Goal: Communication & Community: Answer question/provide support

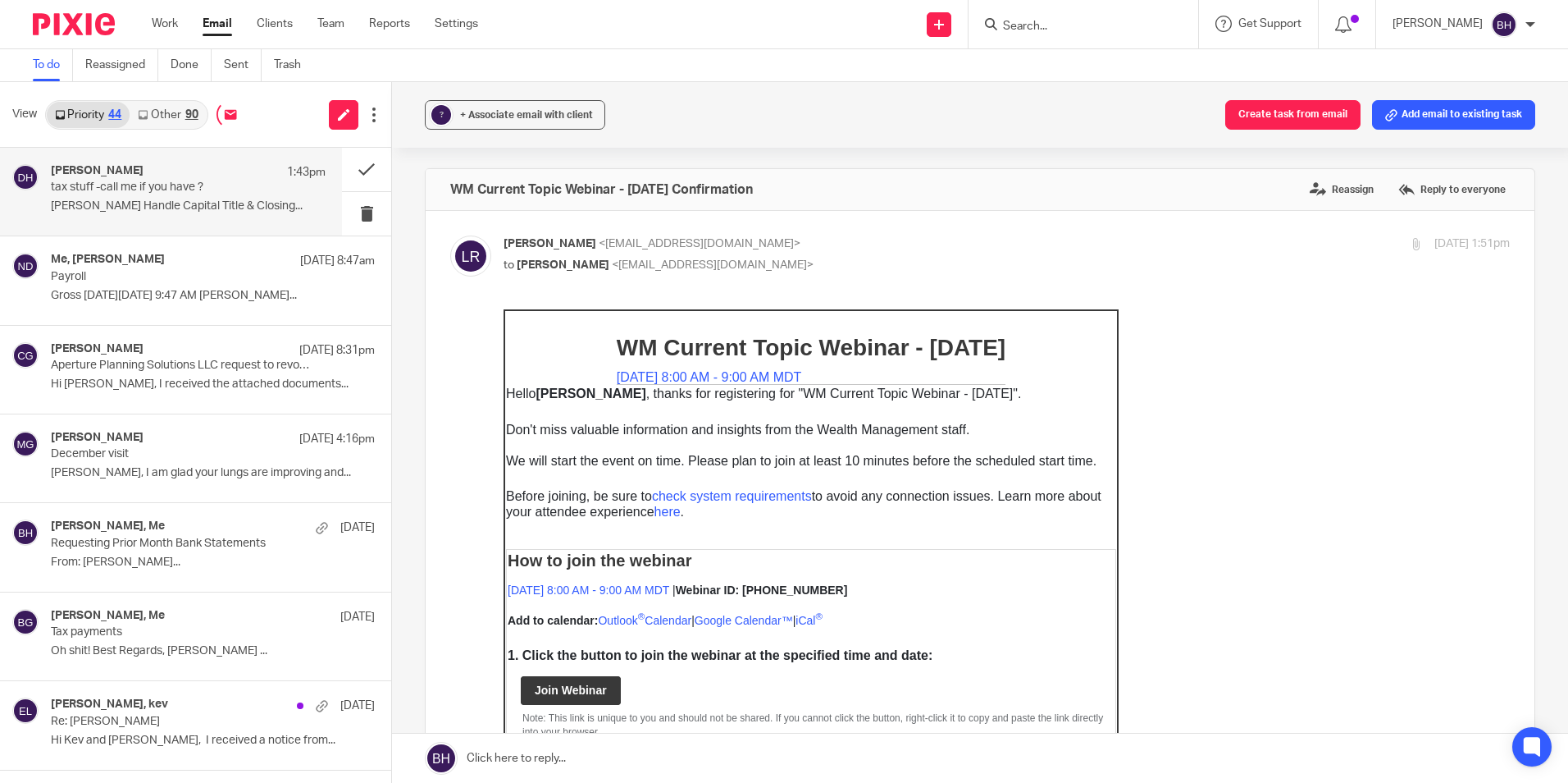
click at [152, 183] on p "tax stuff -call me if you have ?" at bounding box center [160, 188] width 220 height 14
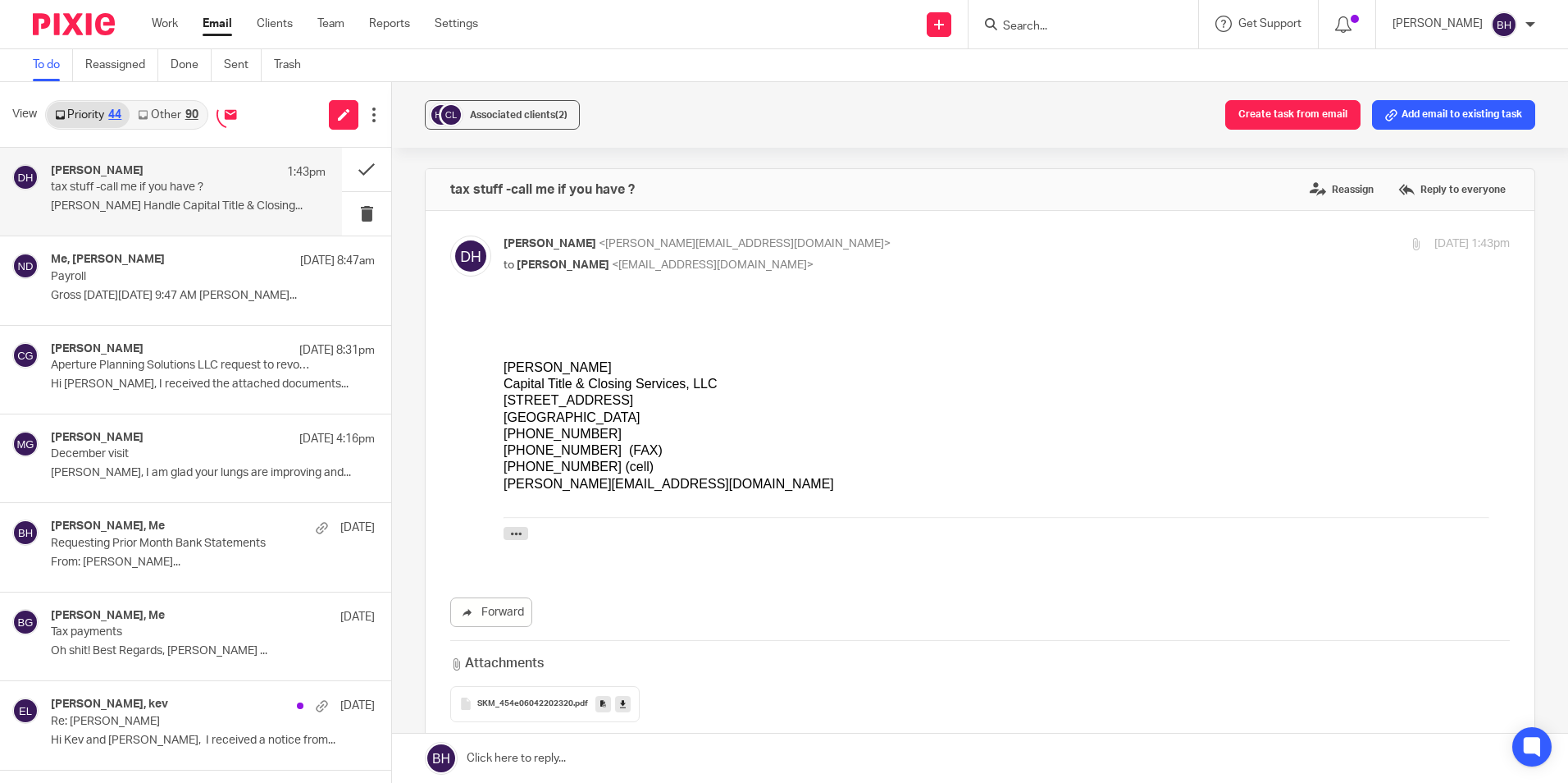
click at [518, 758] on link at bounding box center [980, 758] width 1176 height 49
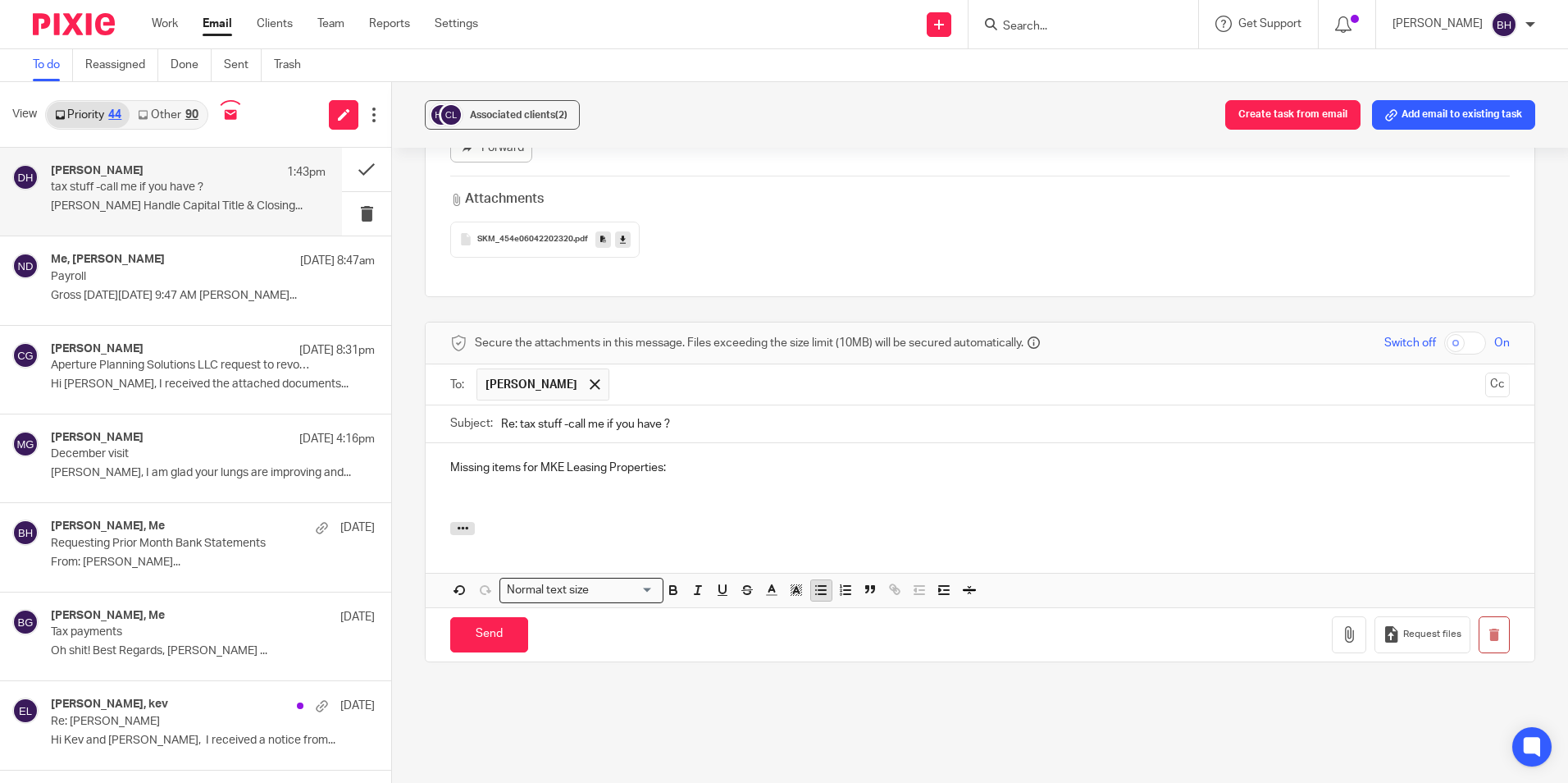
click at [819, 590] on line "button" at bounding box center [822, 590] width 8 height 0
click at [477, 459] on ul "Missing items for MKE Leasing Properties:" at bounding box center [980, 467] width 1060 height 16
click at [668, 459] on p "Missing items for MKE Leasing Properties:" at bounding box center [980, 467] width 1060 height 16
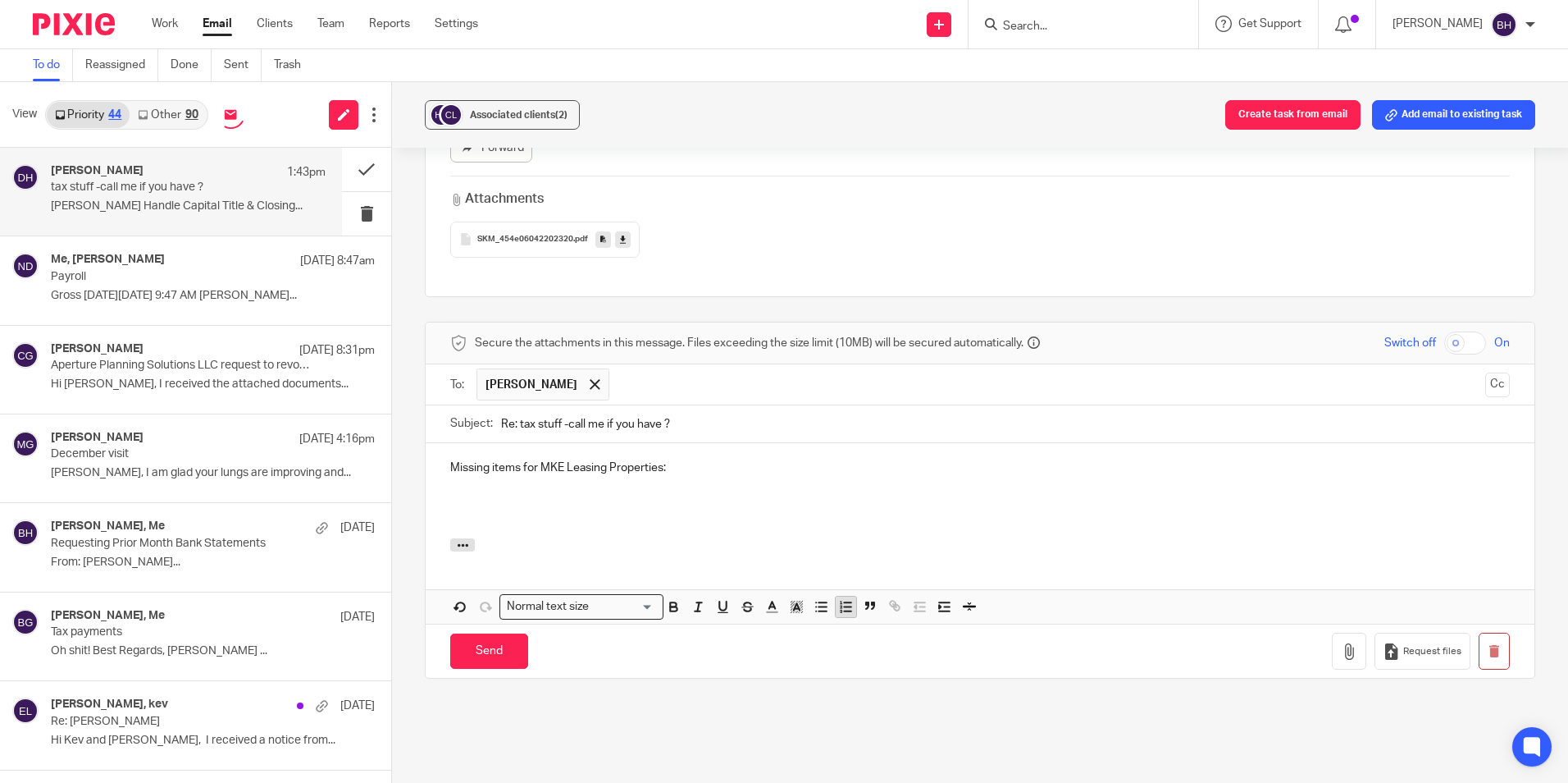
click at [844, 612] on line "button" at bounding box center [847, 612] width 7 height 0
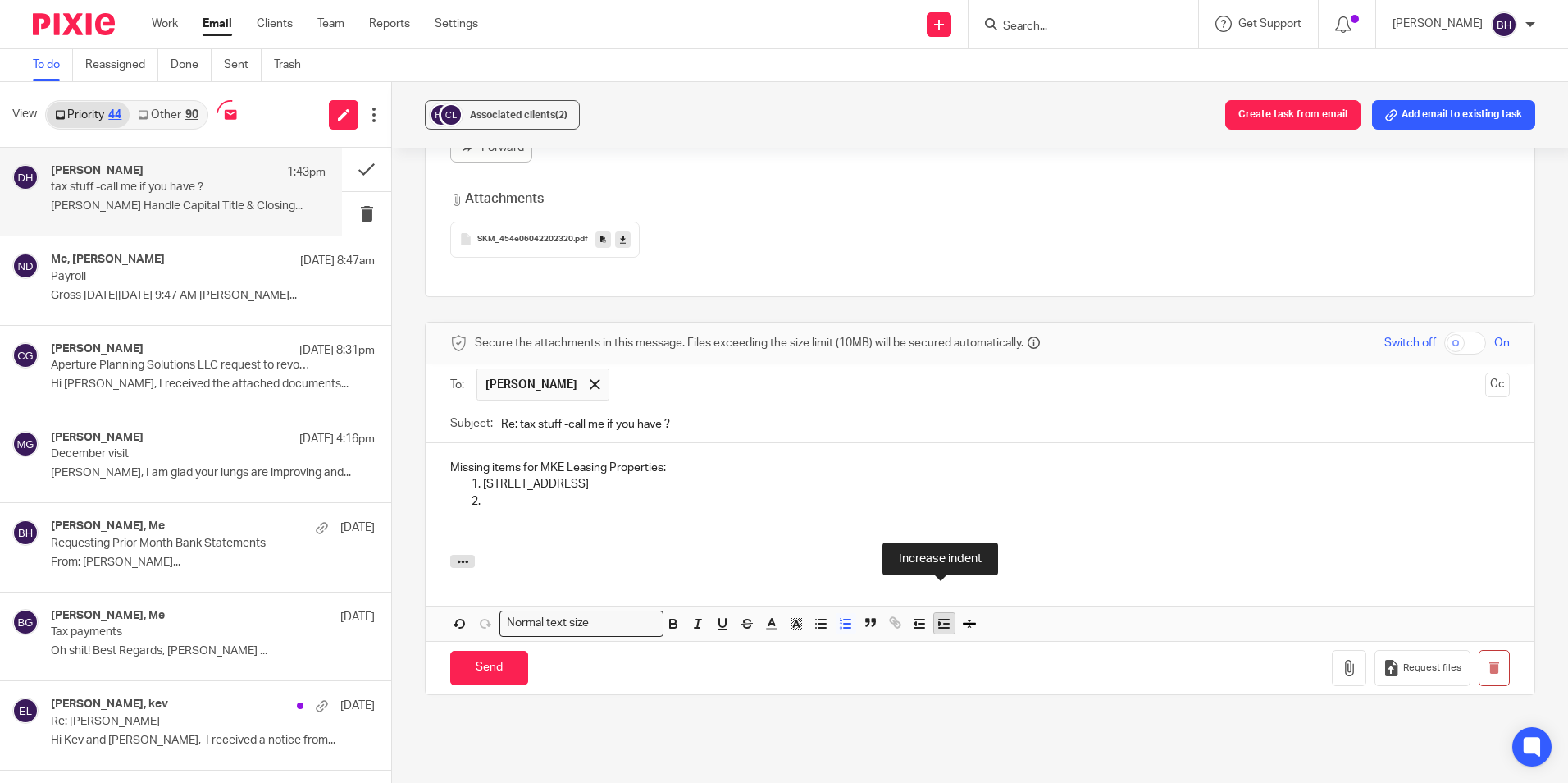
click at [941, 616] on icon "button" at bounding box center [944, 623] width 15 height 15
click at [566, 494] on p at bounding box center [1013, 501] width 995 height 16
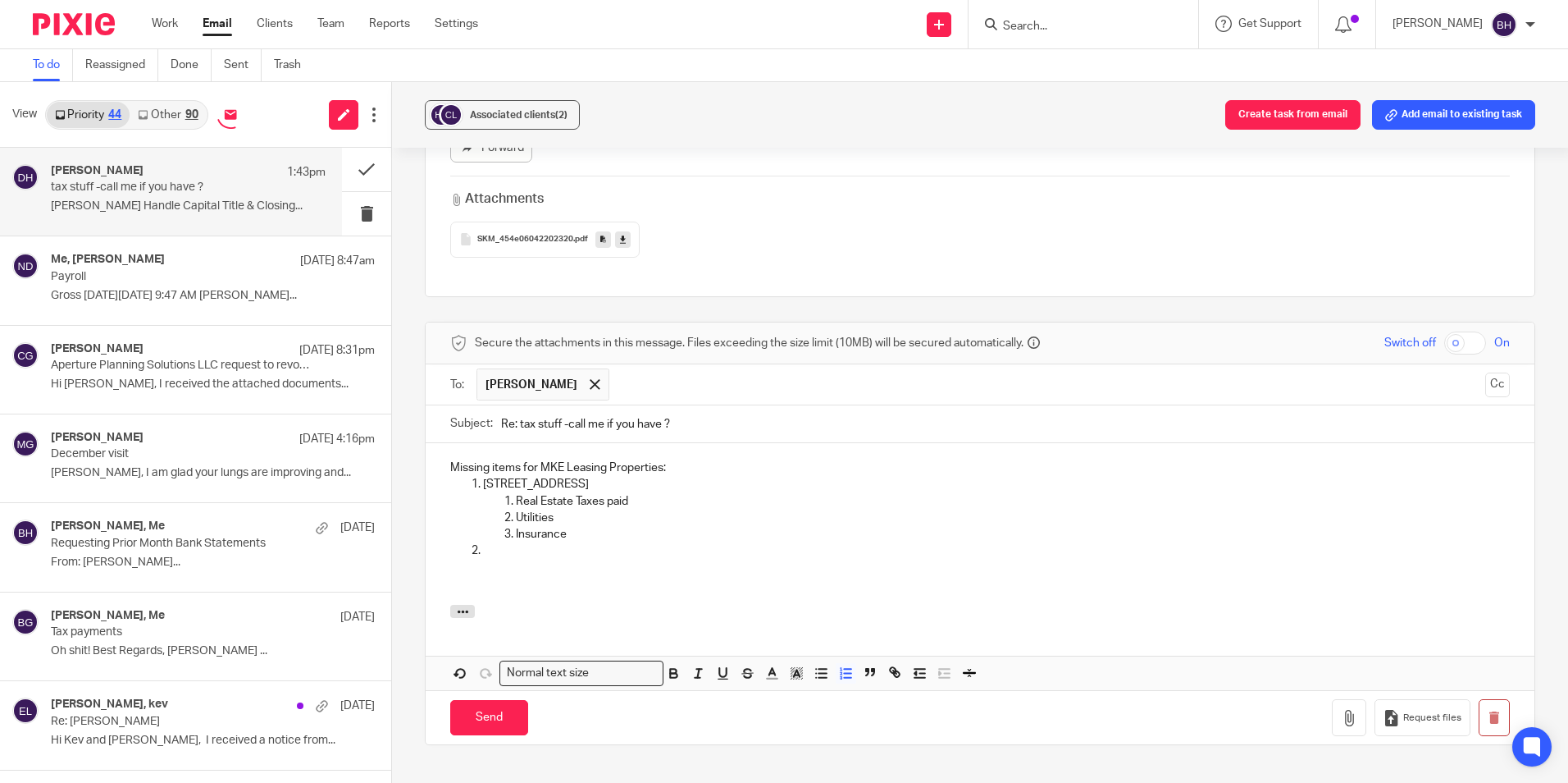
drag, startPoint x: 479, startPoint y: 473, endPoint x: 612, endPoint y: 469, distance: 133.1
click at [612, 476] on li "[GEOGRAPHIC_DATA] Unit H Real Estate Taxes paid Utilities Insurance" at bounding box center [996, 509] width 1027 height 66
drag, startPoint x: 479, startPoint y: 472, endPoint x: 572, endPoint y: 520, distance: 104.7
click at [572, 520] on li "[GEOGRAPHIC_DATA] Unit H Real Estate Taxes paid Utilities Insurance" at bounding box center [996, 509] width 1027 height 66
copy li "[GEOGRAPHIC_DATA] Unit H Real Estate Taxes paid Utilities Insurance"
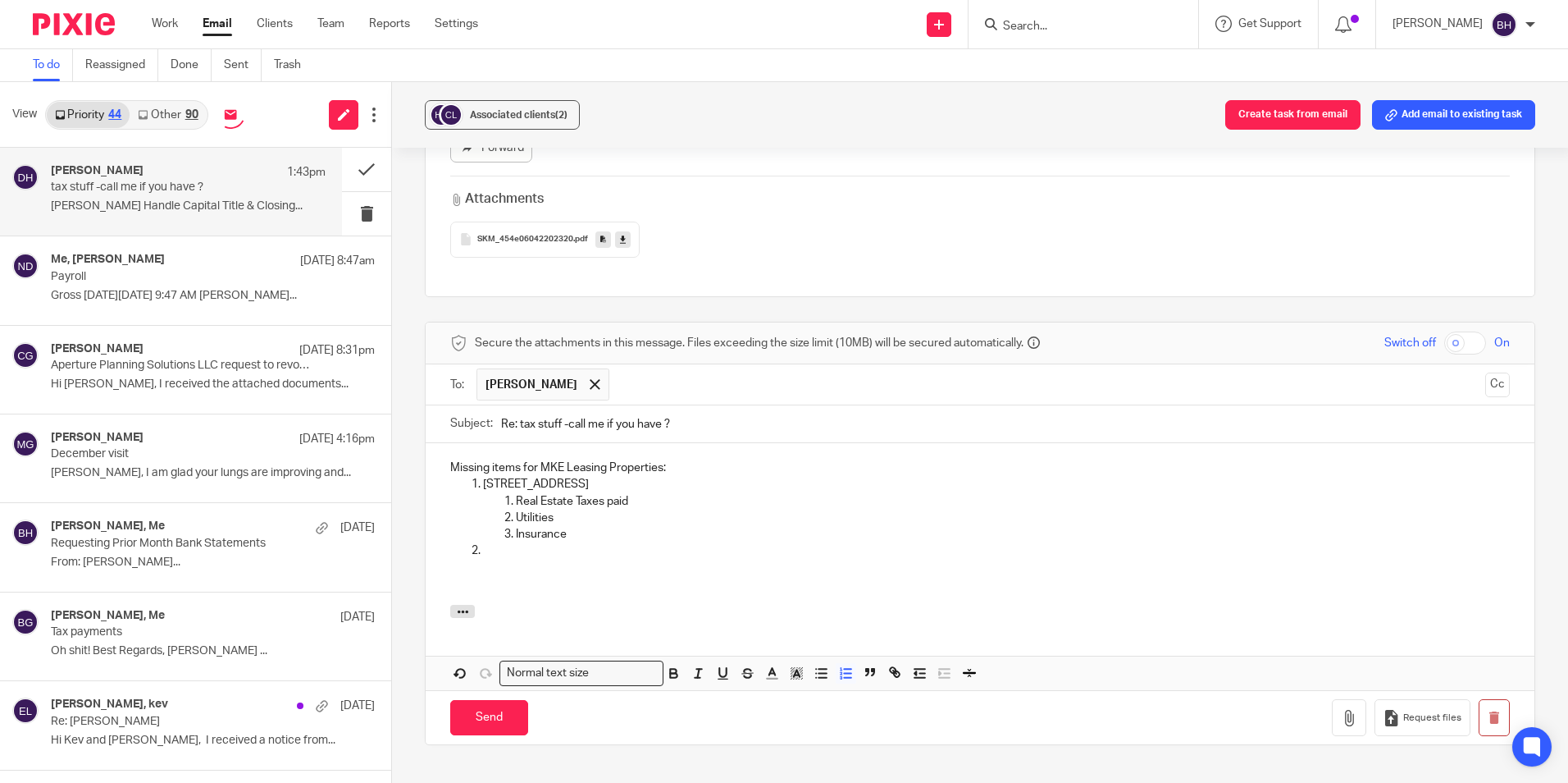
click at [508, 543] on p at bounding box center [996, 550] width 1027 height 16
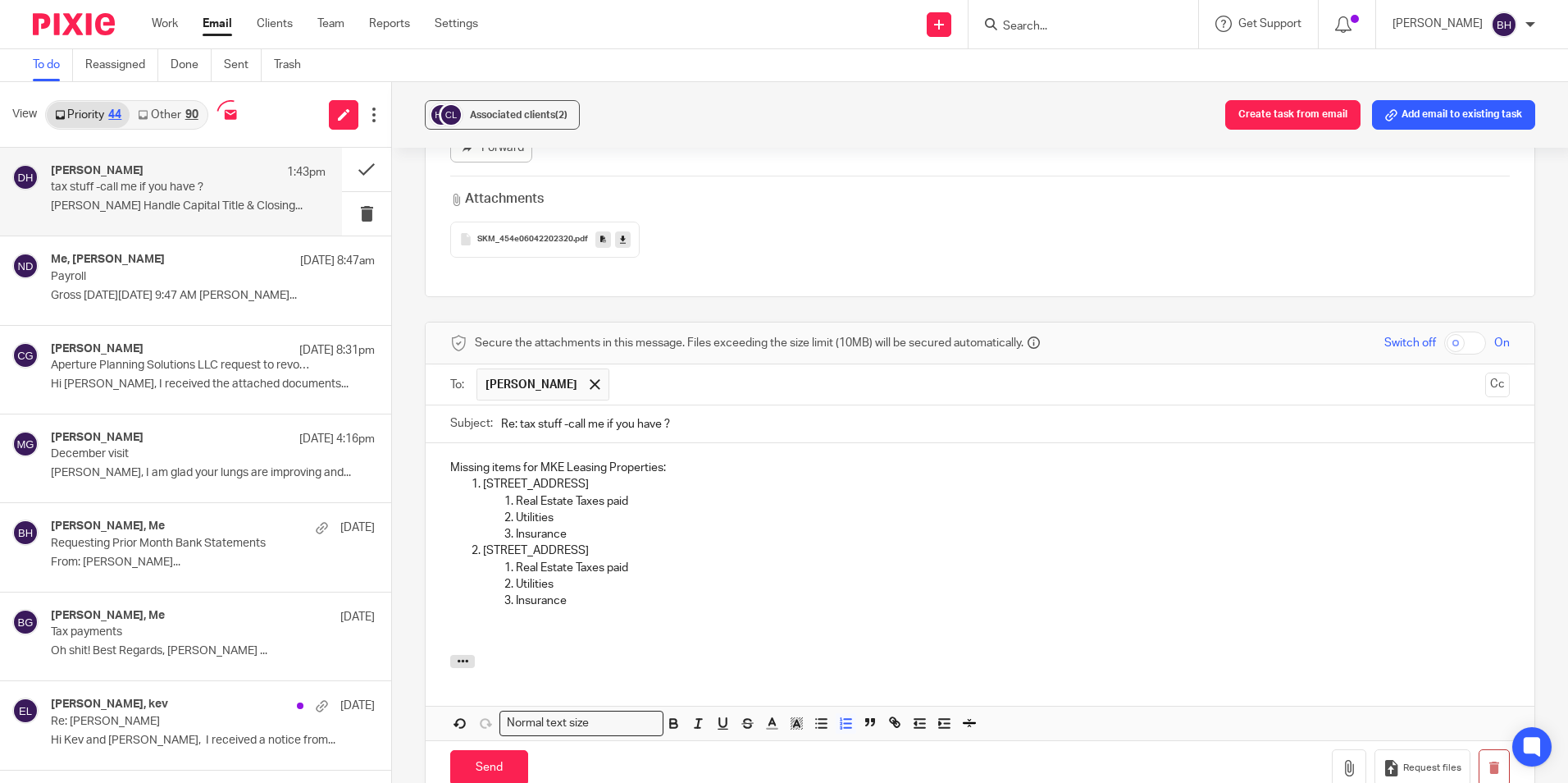
drag, startPoint x: 480, startPoint y: 536, endPoint x: 602, endPoint y: 534, distance: 122.0
click at [602, 543] on p "[STREET_ADDRESS]" at bounding box center [996, 550] width 1027 height 16
click at [588, 593] on p "Insurance" at bounding box center [1013, 600] width 995 height 16
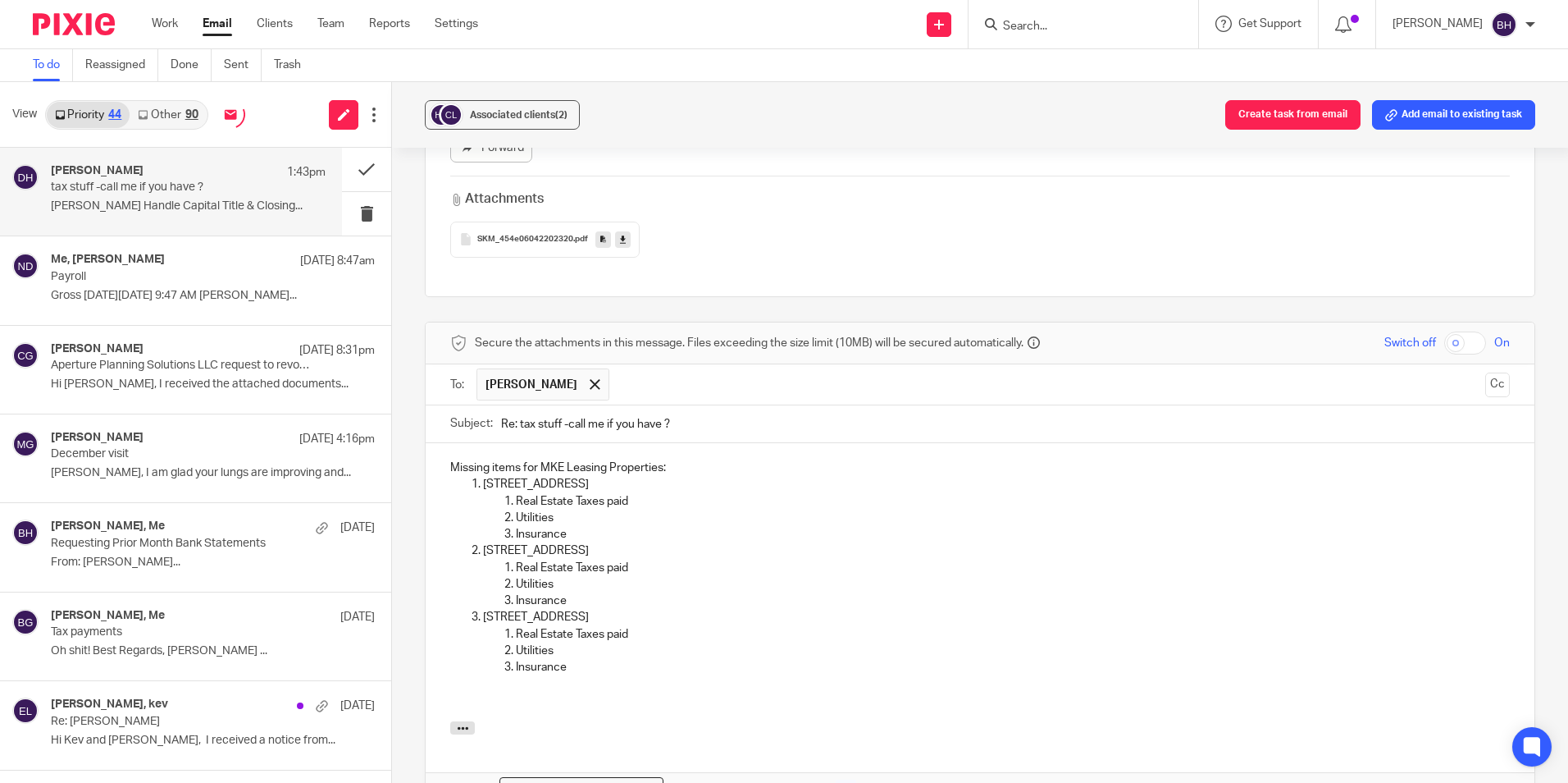
drag, startPoint x: 482, startPoint y: 602, endPoint x: 603, endPoint y: 600, distance: 121.0
click at [603, 609] on p "[STREET_ADDRESS]" at bounding box center [996, 617] width 1027 height 16
drag, startPoint x: 480, startPoint y: 600, endPoint x: 594, endPoint y: 646, distance: 122.9
click at [594, 646] on li "[GEOGRAPHIC_DATA] Real Estate Taxes paid Utilities Insurance" at bounding box center [996, 642] width 1027 height 66
copy li "[GEOGRAPHIC_DATA] Real Estate Taxes paid Utilities Insurance"
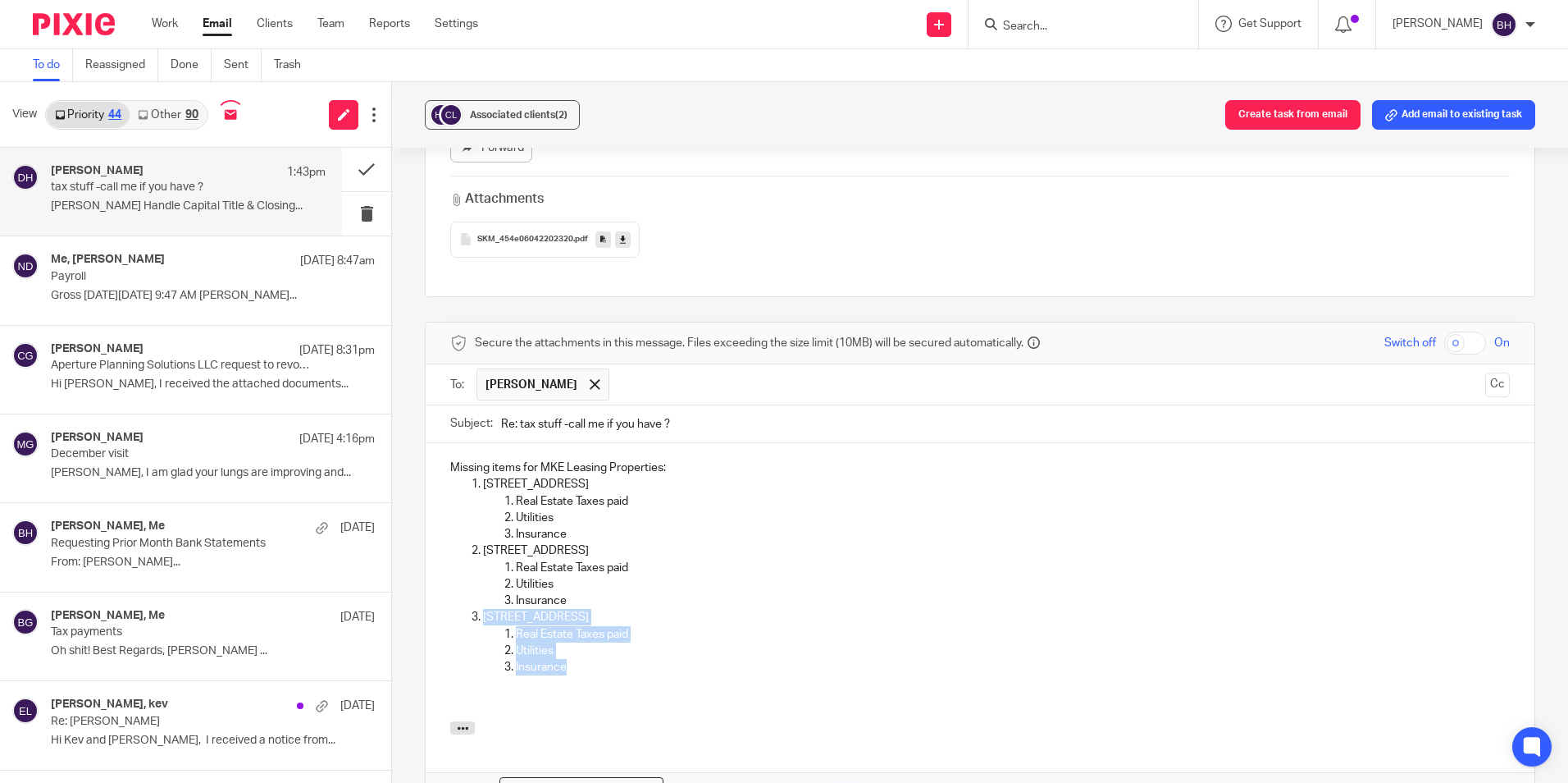
click at [593, 659] on p "Insurance" at bounding box center [1013, 667] width 995 height 16
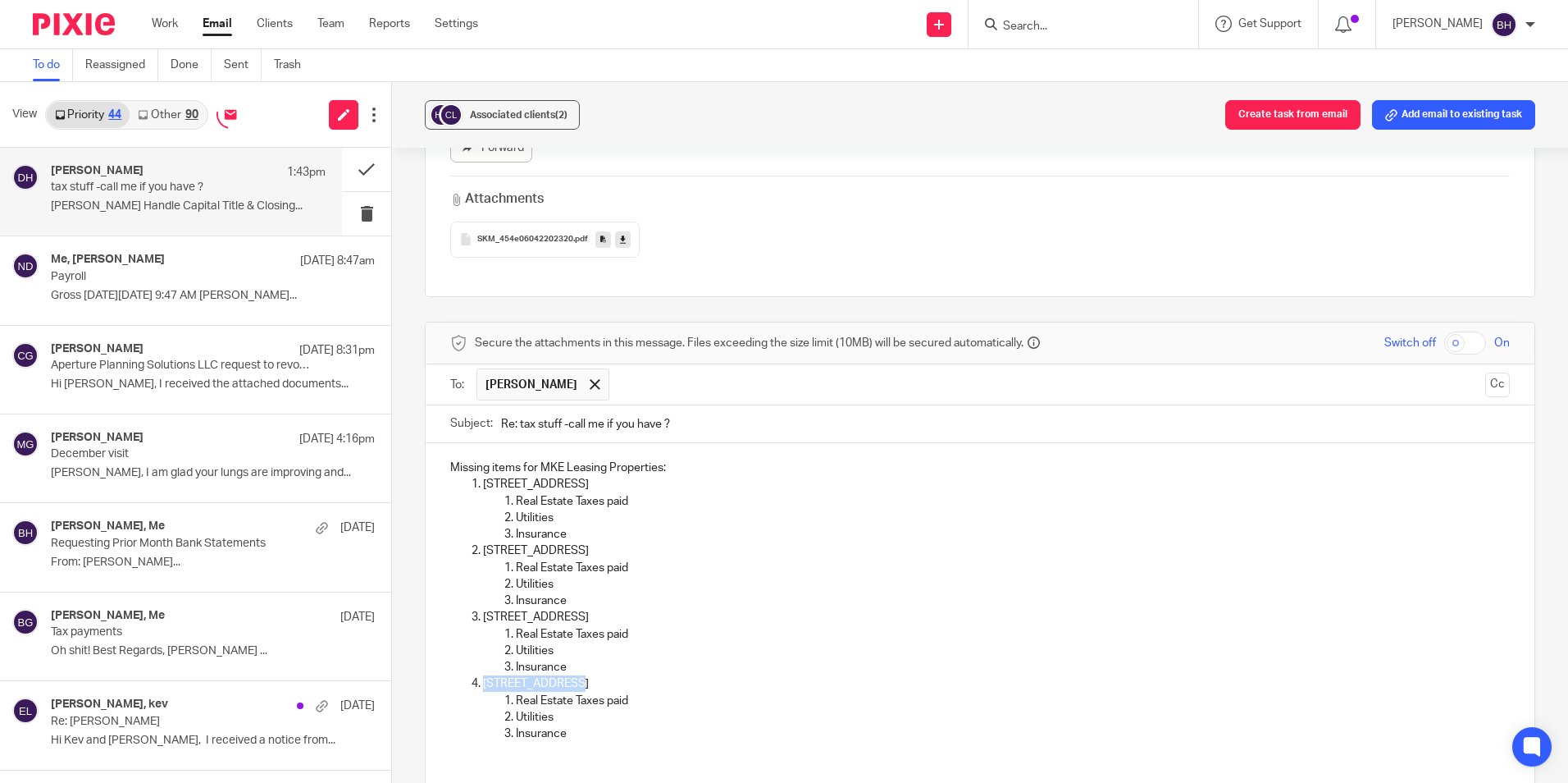
drag, startPoint x: 483, startPoint y: 673, endPoint x: 561, endPoint y: 671, distance: 78.0
click at [561, 675] on p "[STREET_ADDRESS]" at bounding box center [996, 683] width 1027 height 16
click at [604, 725] on p "Insurance" at bounding box center [1013, 733] width 995 height 16
drag, startPoint x: 448, startPoint y: 454, endPoint x: 707, endPoint y: 749, distance: 392.6
click at [707, 749] on div "Missing items for MKE Leasing Properties: [STREET_ADDRESS] Unit H Real Estate T…" at bounding box center [980, 631] width 1109 height 378
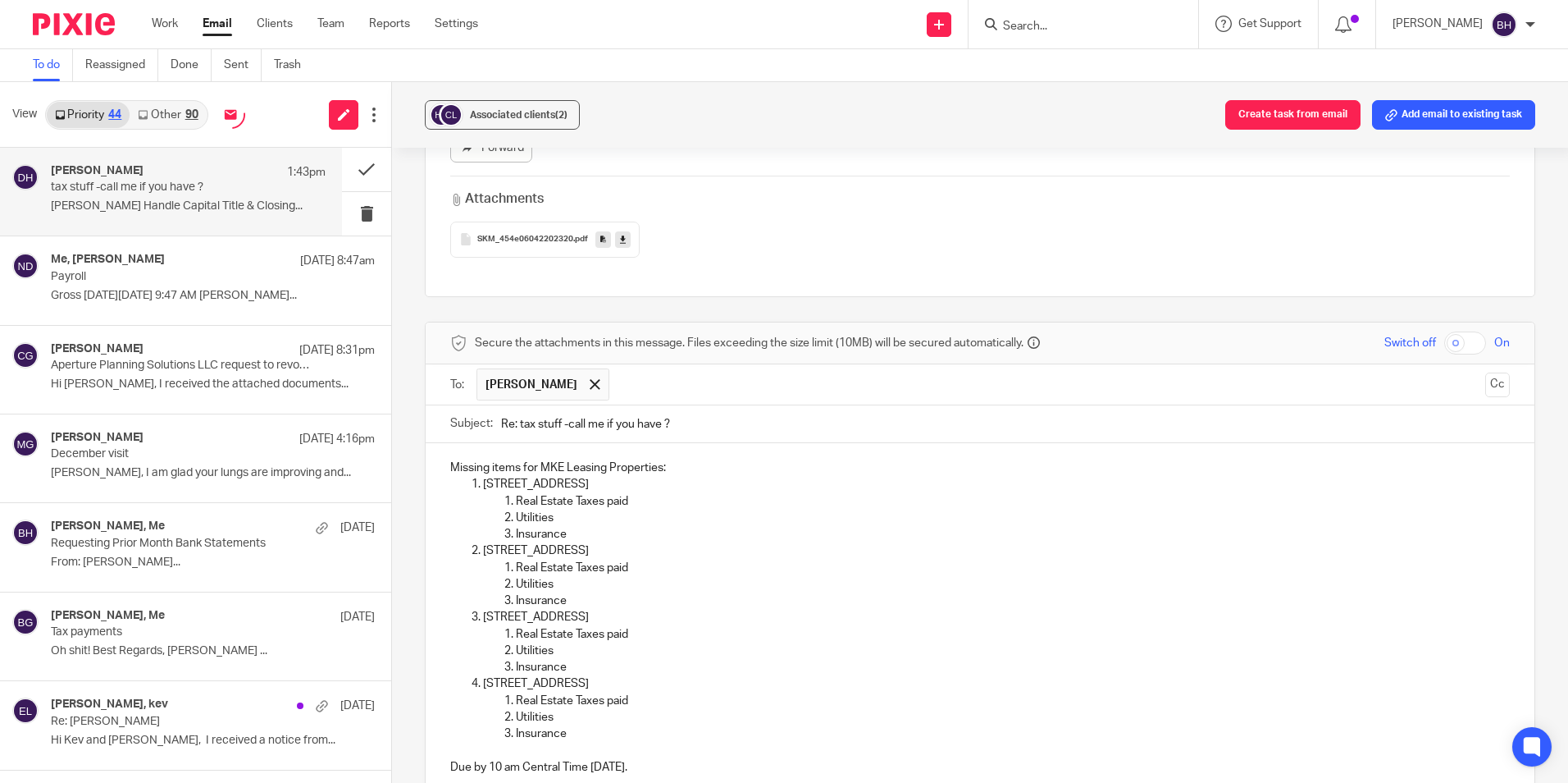
copy div "Missing items for MKE Leasing Properties: [STREET_ADDRESS] Unit H Real Estate T…"
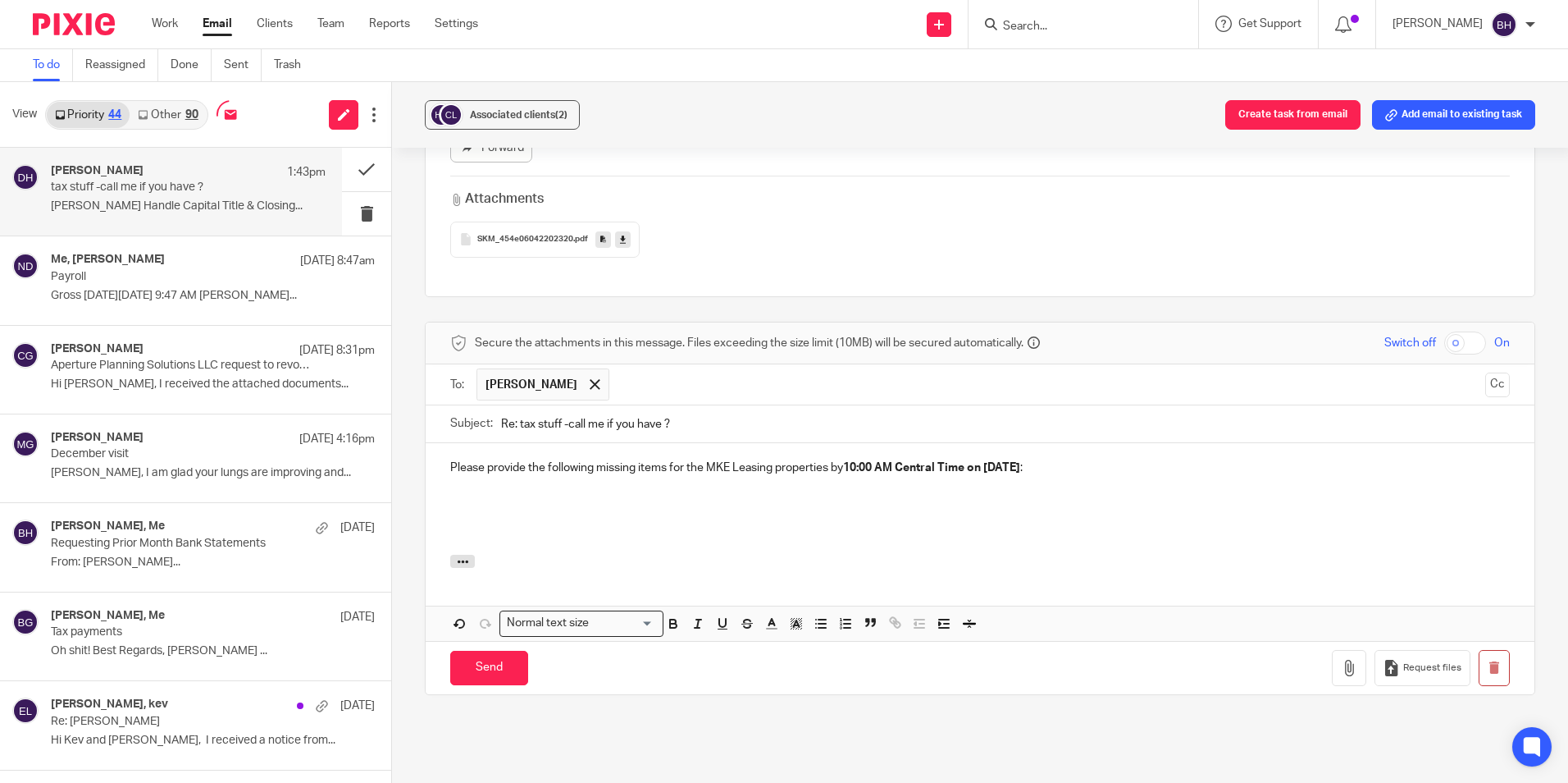
click at [442, 488] on div "Please provide the following missing items for the MKE Leasing properties by 10…" at bounding box center [980, 499] width 1109 height 112
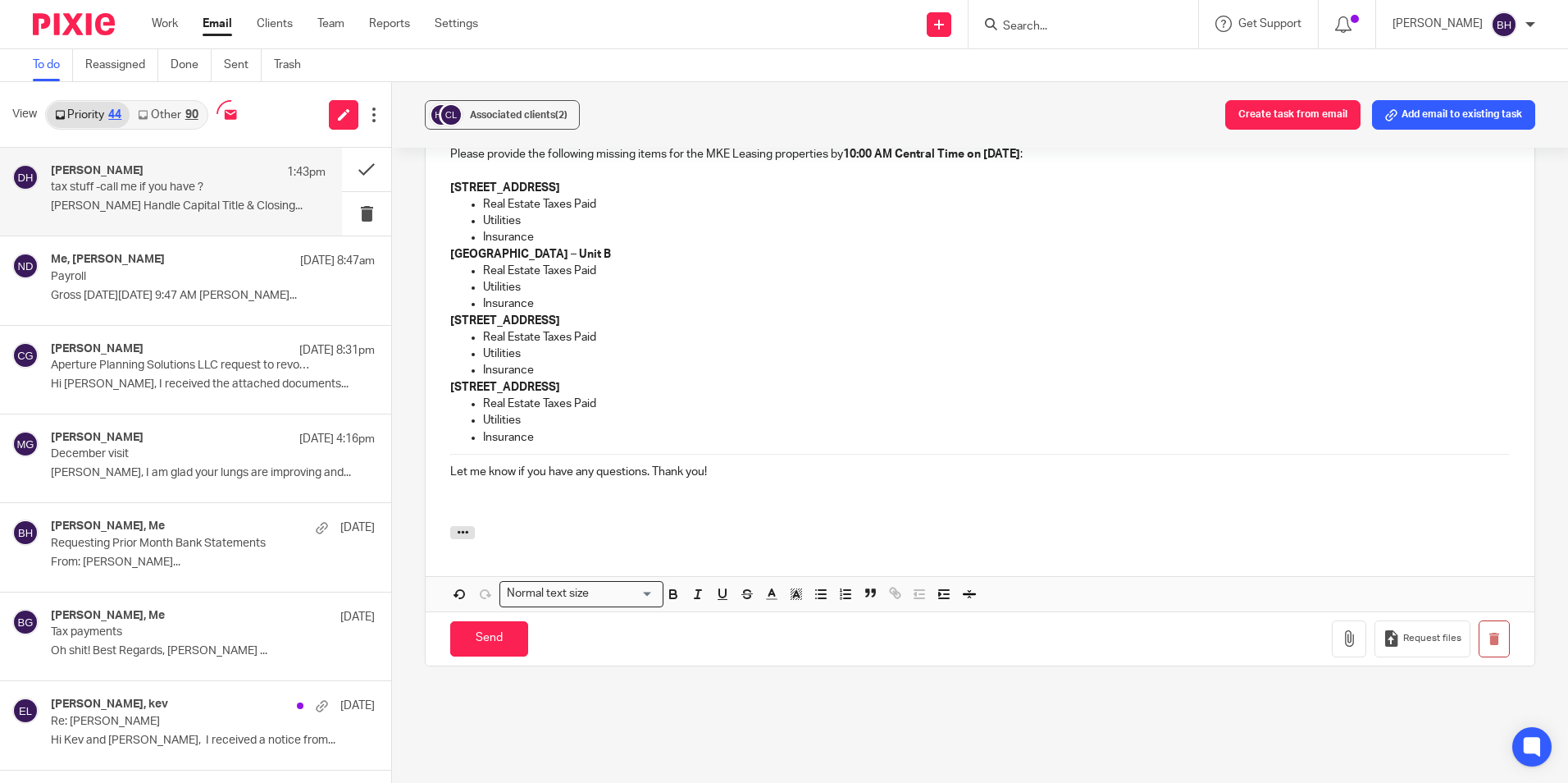
scroll to position [792, 0]
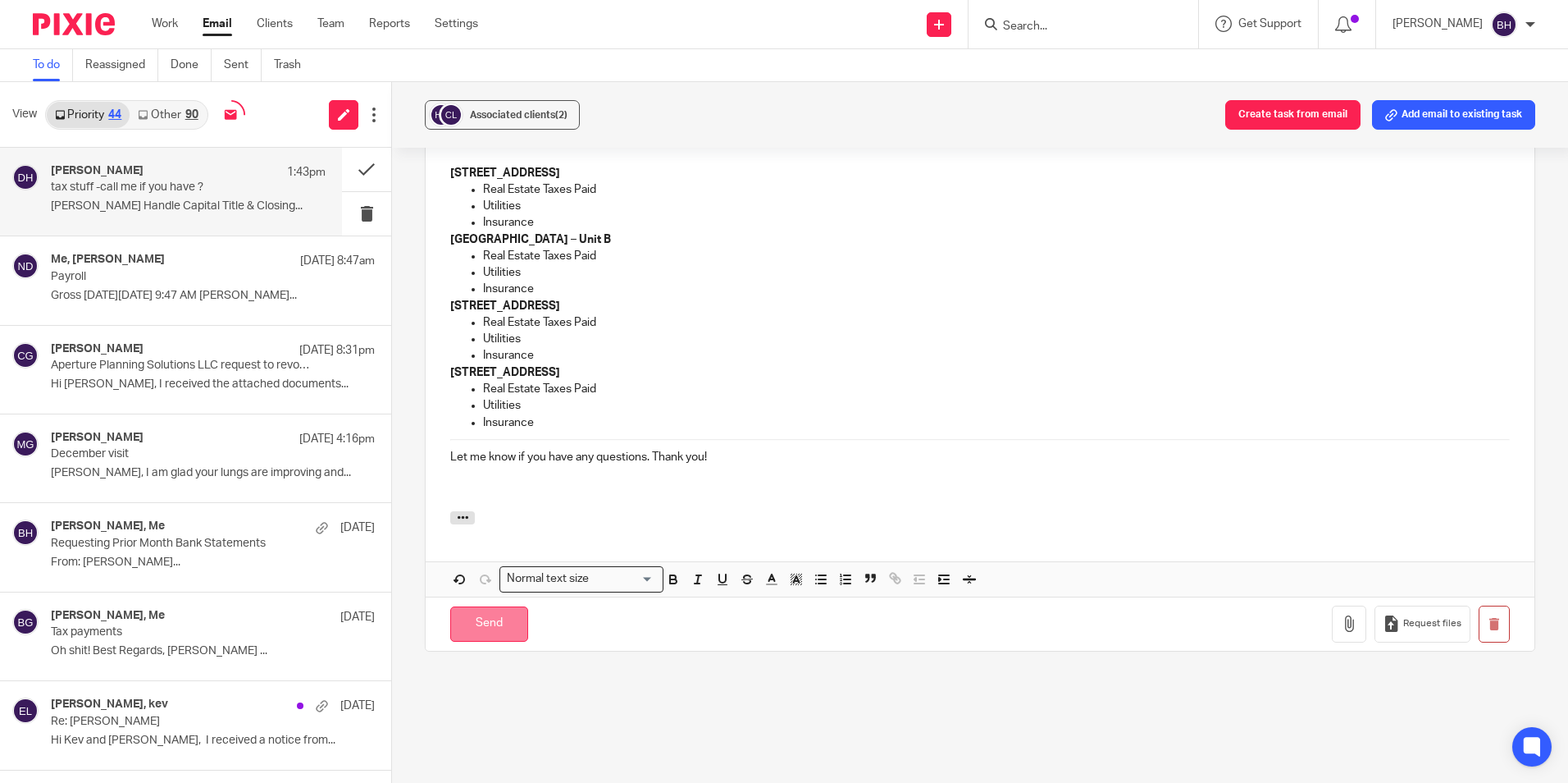
click at [506, 610] on input "Send" at bounding box center [489, 624] width 77 height 35
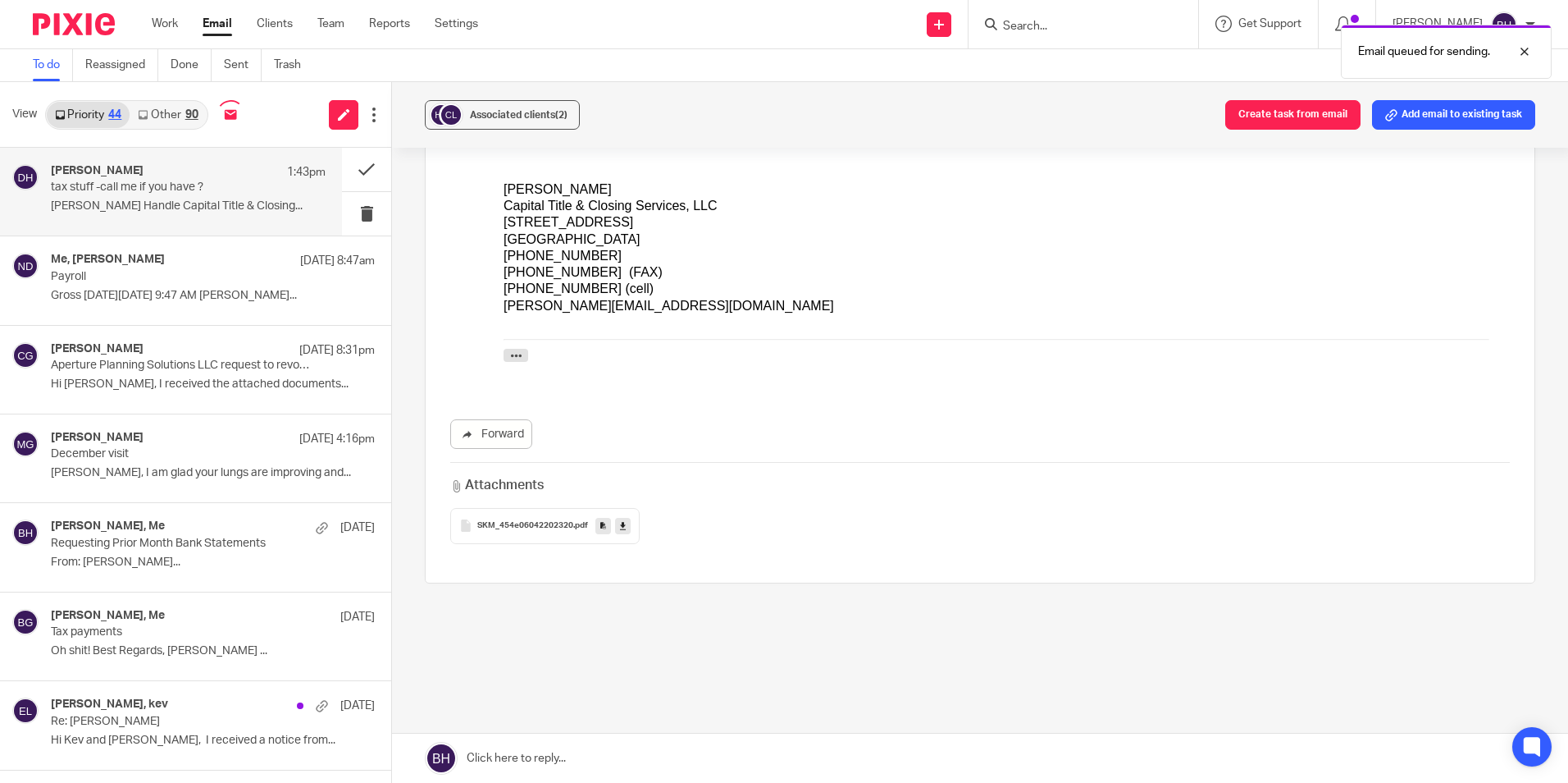
click at [178, 109] on link "Other 90" at bounding box center [168, 115] width 77 height 26
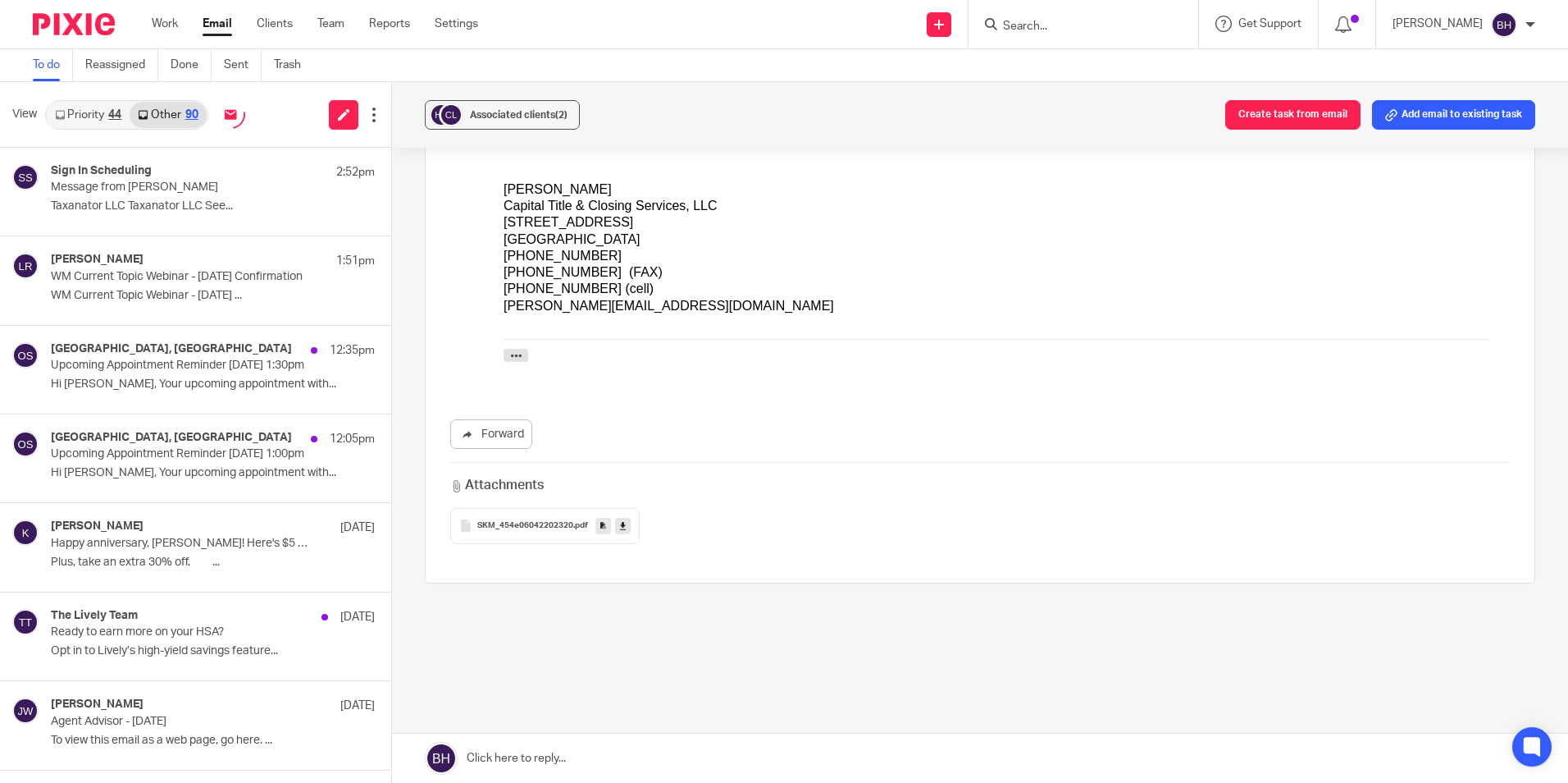
click at [82, 122] on link "Priority 44" at bounding box center [88, 115] width 83 height 26
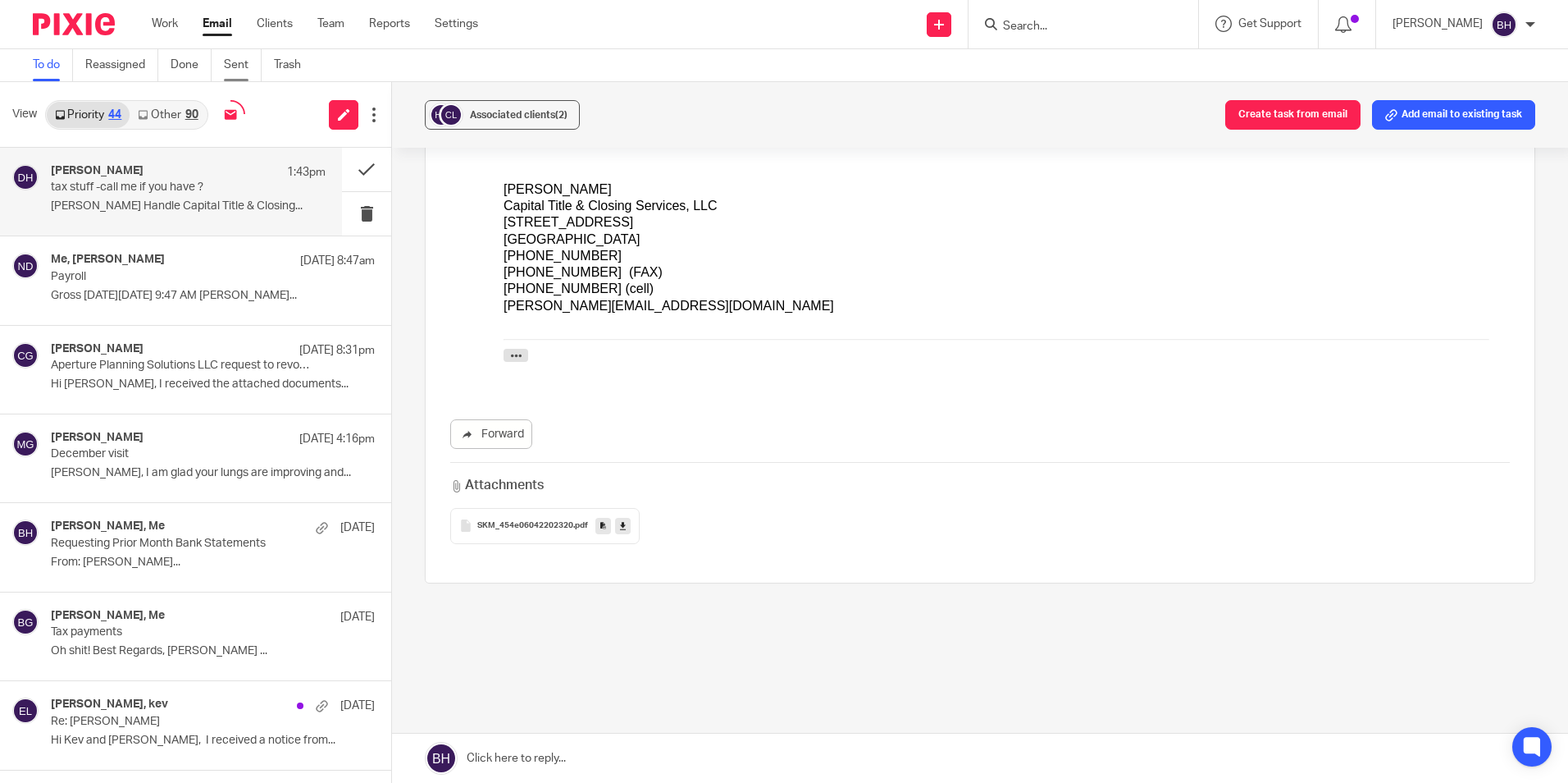
click at [235, 65] on link "Sent" at bounding box center [243, 65] width 38 height 32
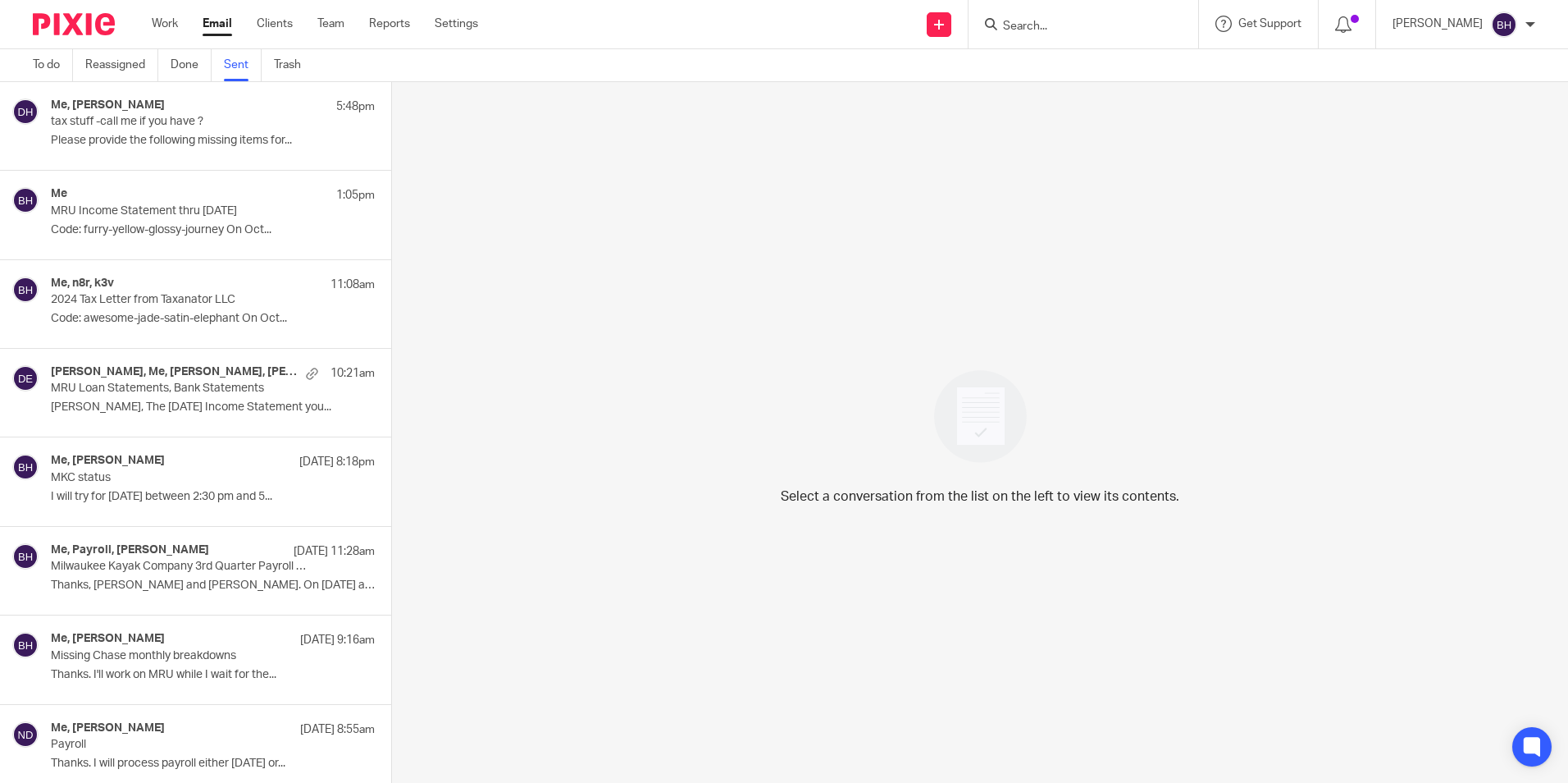
click at [239, 126] on p "tax stuff -call me if you have ?" at bounding box center [180, 121] width 259 height 14
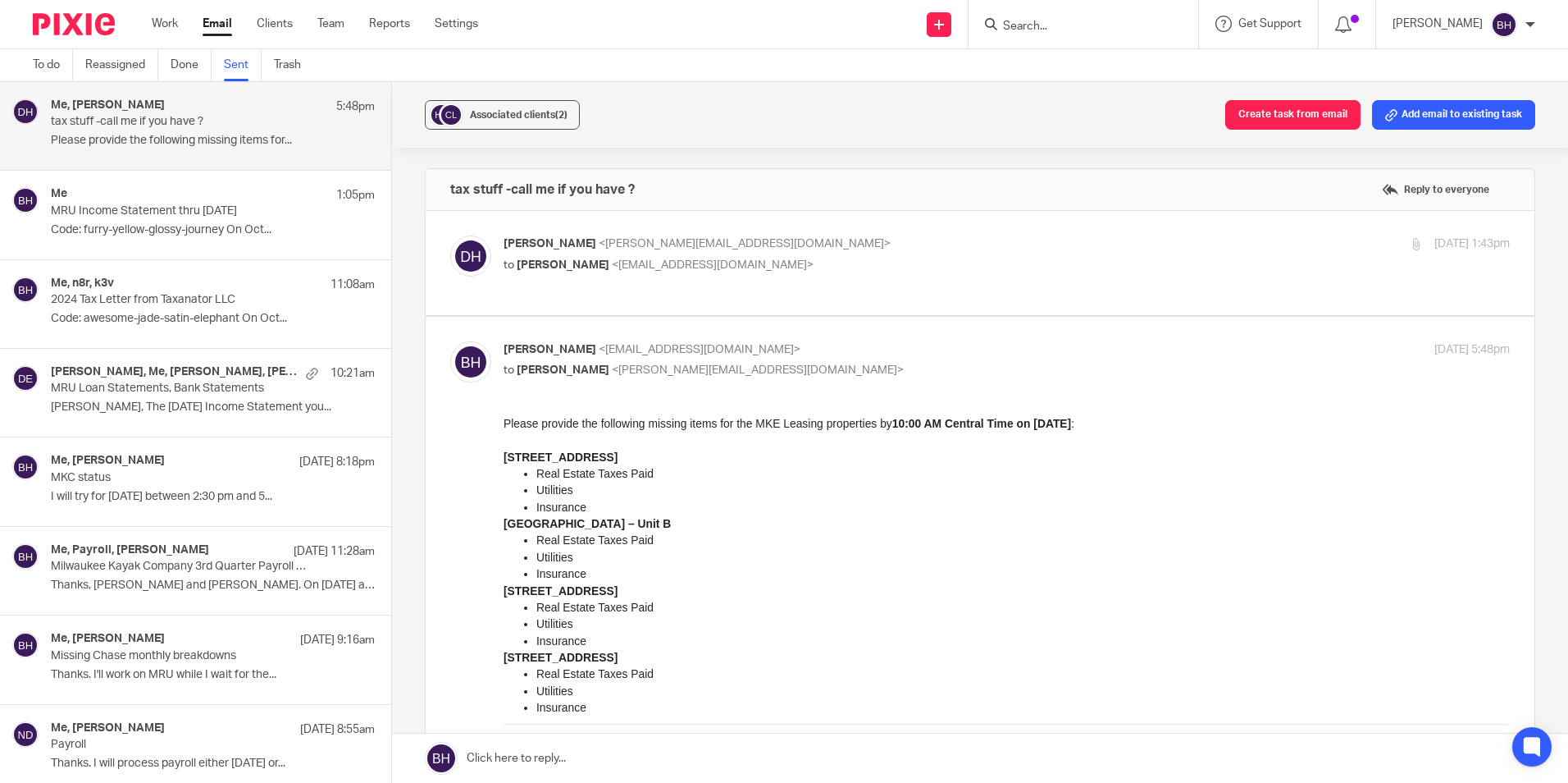
drag, startPoint x: 1000, startPoint y: 860, endPoint x: 590, endPoint y: 636, distance: 467.2
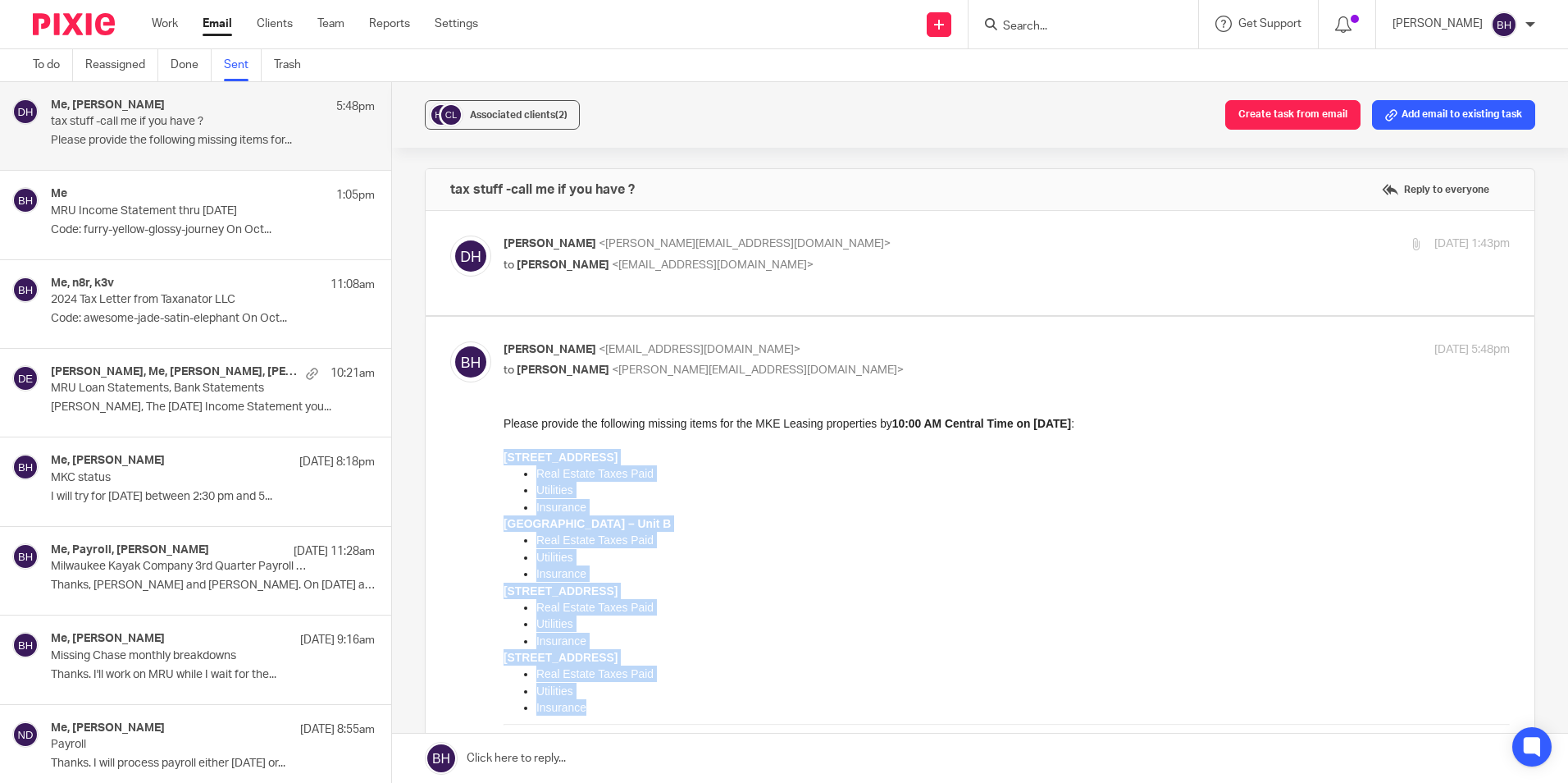
drag, startPoint x: 505, startPoint y: 459, endPoint x: 649, endPoint y: 703, distance: 283.3
click at [649, 703] on div "Please provide the following missing items for the MKE Leasing properties by 10…" at bounding box center [1007, 634] width 1007 height 440
copy div "9011 North Swan – Unit H Real Estate Taxes Paid Utilities Insurance 8883 North …"
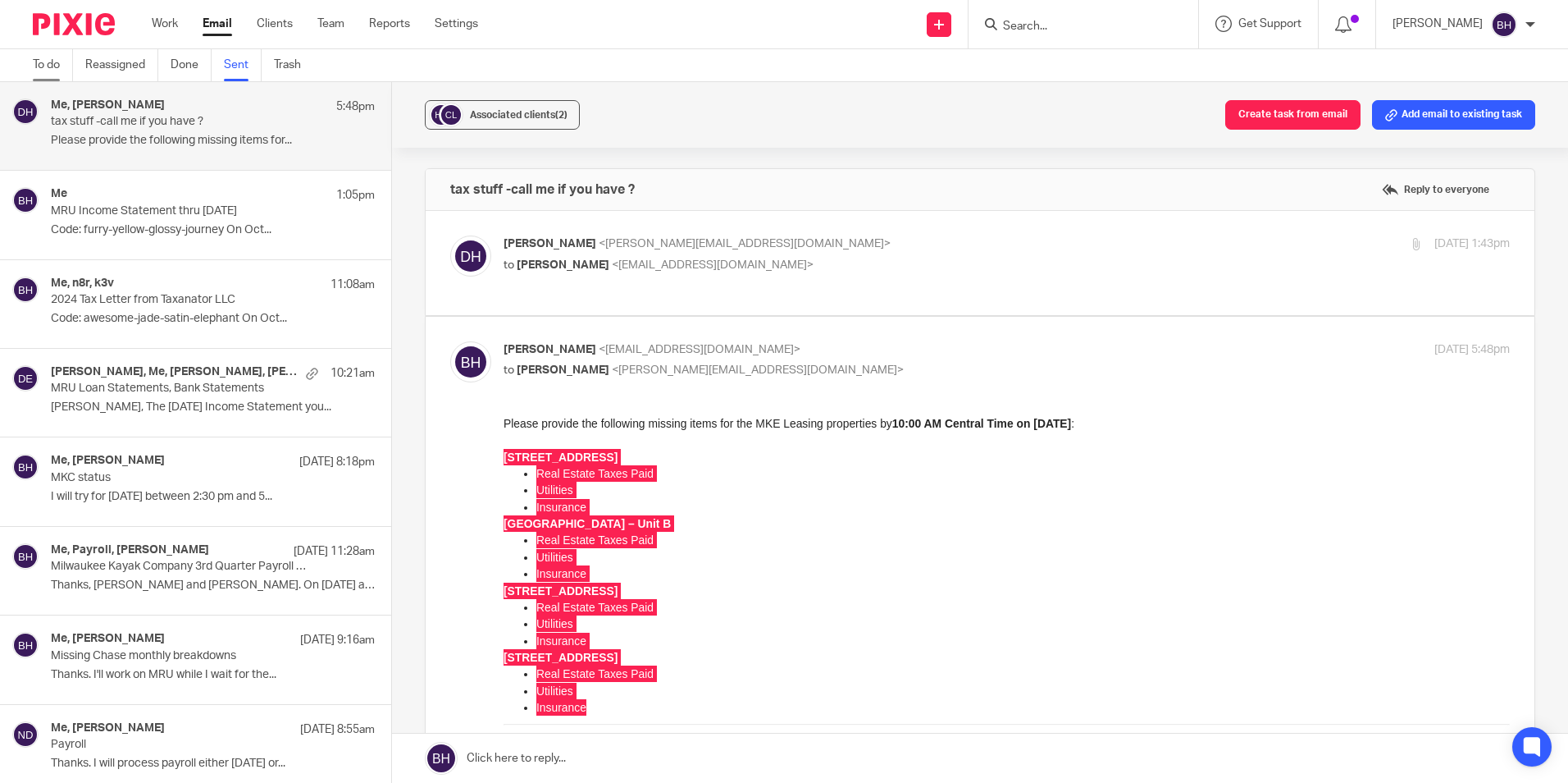
click at [37, 67] on link "To do" at bounding box center [53, 65] width 40 height 32
